Goal: Find specific page/section: Find specific page/section

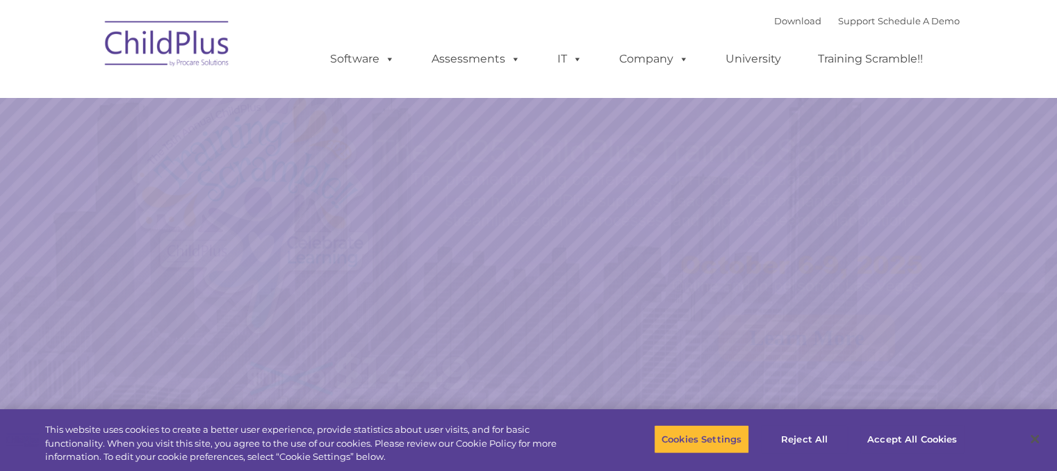
select select "MEDIUM"
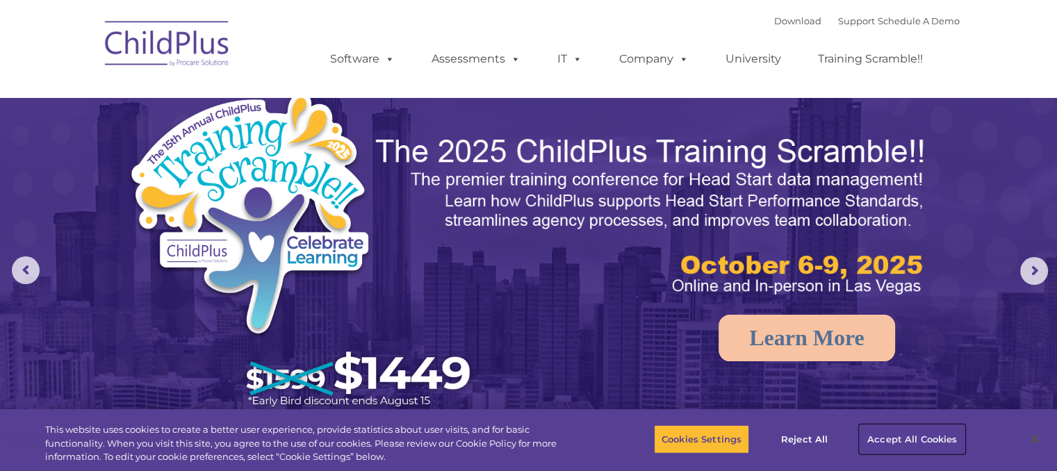
click at [881, 432] on button "Accept All Cookies" at bounding box center [912, 439] width 105 height 29
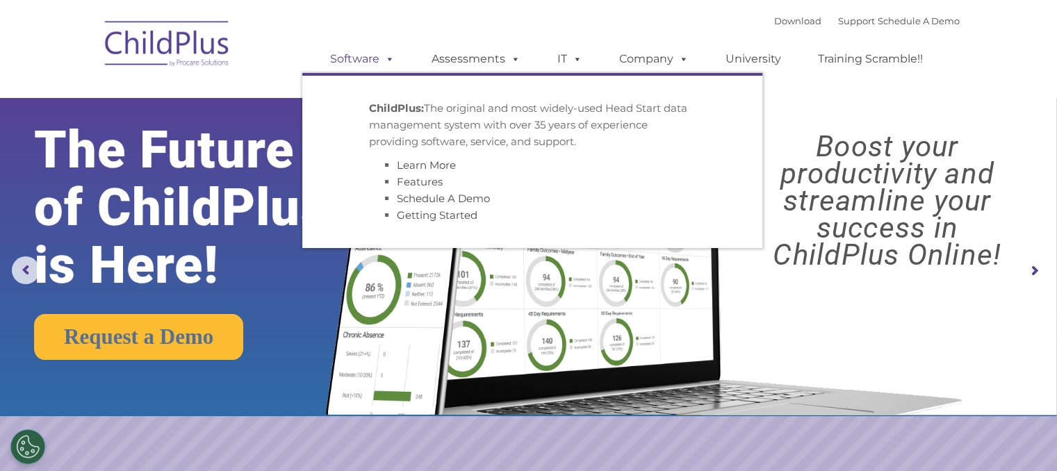
click at [382, 62] on span at bounding box center [386, 58] width 15 height 13
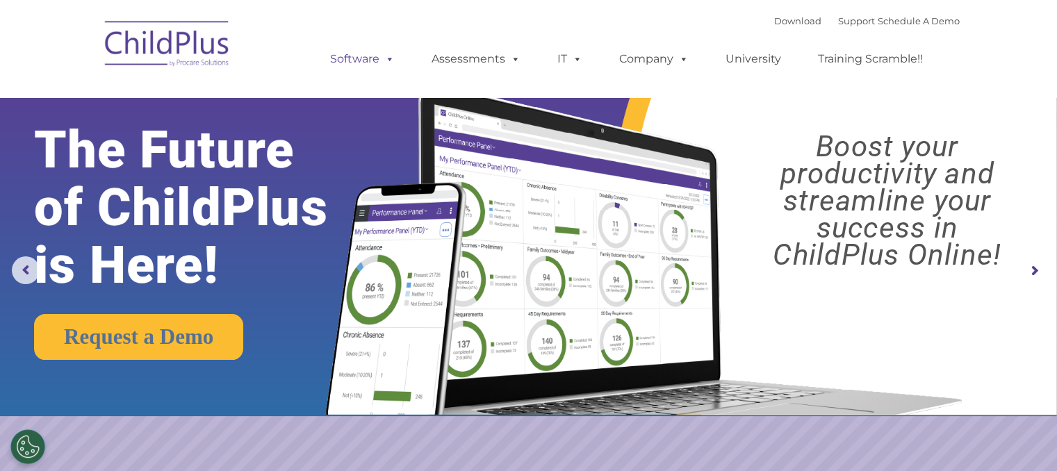
click at [382, 62] on span at bounding box center [386, 58] width 15 height 13
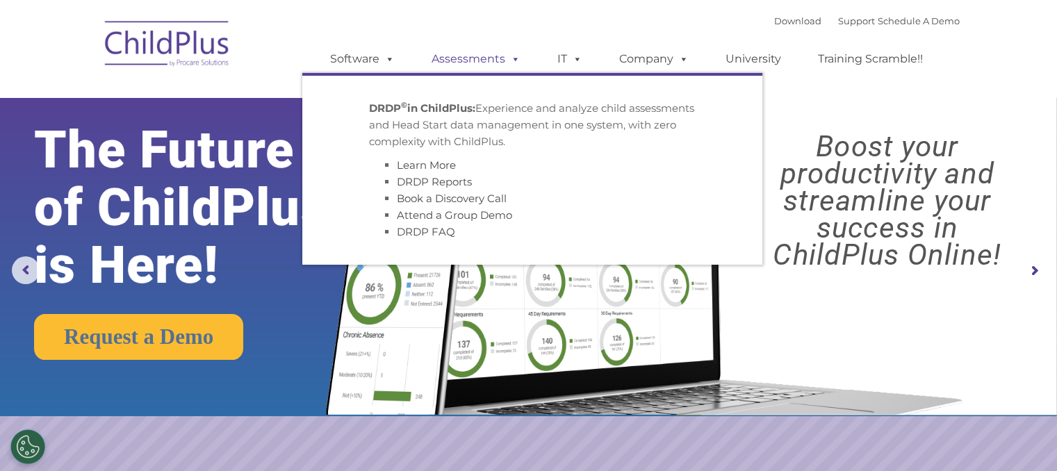
click at [436, 57] on link "Assessments" at bounding box center [476, 59] width 117 height 28
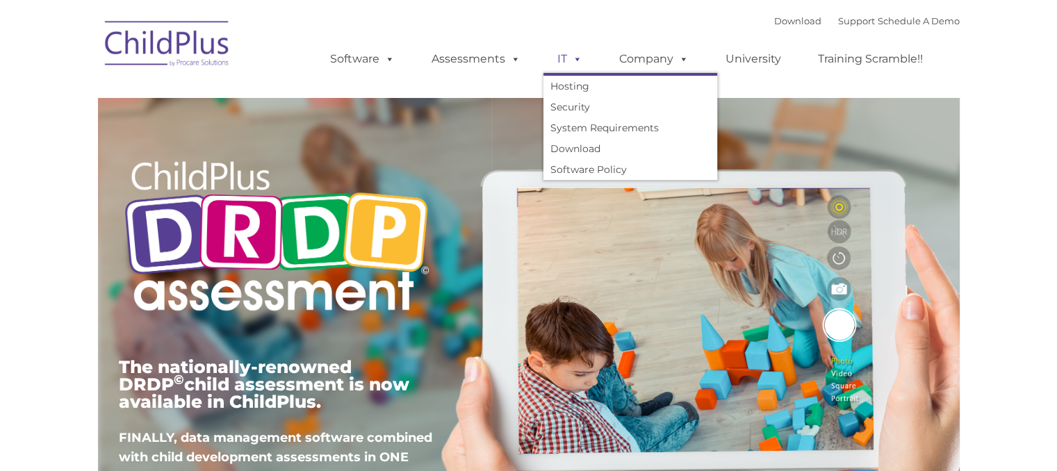
type input ""
